Goal: Transaction & Acquisition: Download file/media

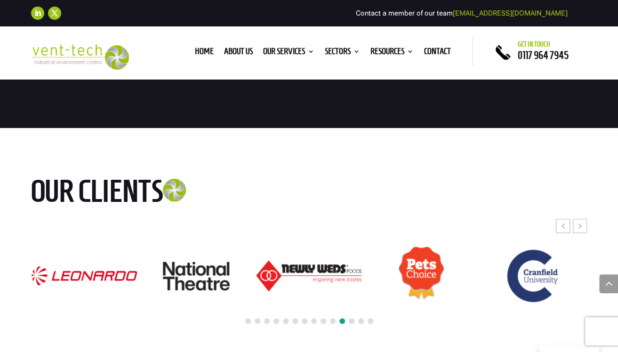
scroll to position [4424, 0]
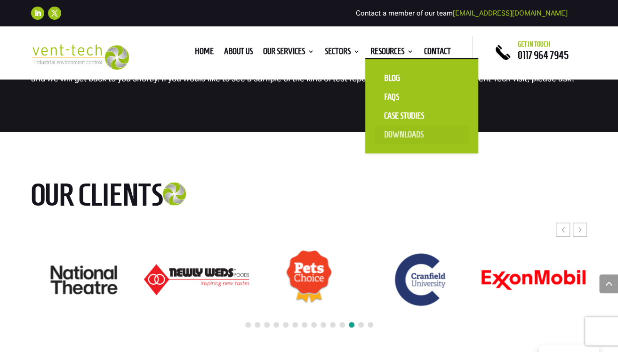
click at [390, 134] on link "Downloads" at bounding box center [422, 134] width 94 height 19
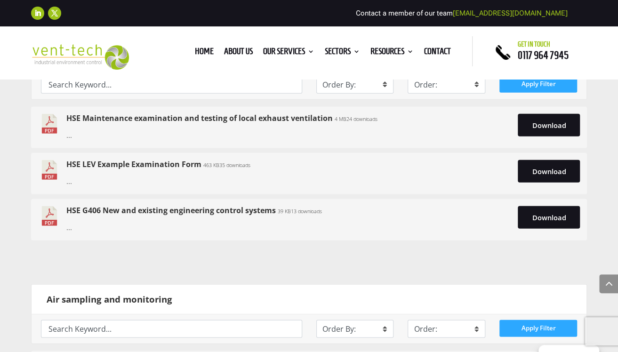
scroll to position [1365, 0]
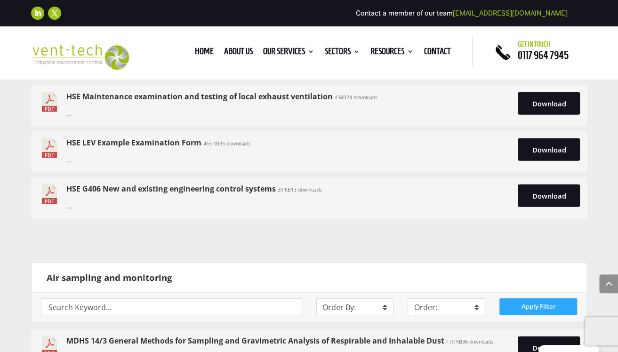
click at [128, 142] on link "HSE LEV Example Examination Form" at bounding box center [133, 142] width 135 height 10
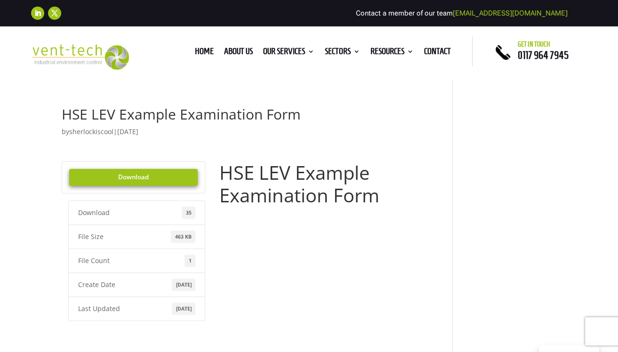
click at [119, 182] on link "Download" at bounding box center [133, 177] width 128 height 17
